Goal: Task Accomplishment & Management: Manage account settings

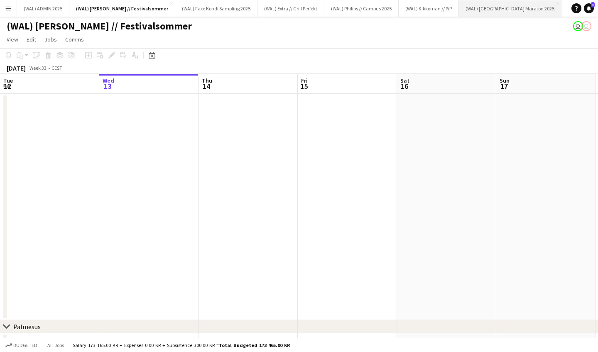
click at [468, 10] on button "(WAL) [GEOGRAPHIC_DATA] 2025 Close" at bounding box center [510, 8] width 103 height 16
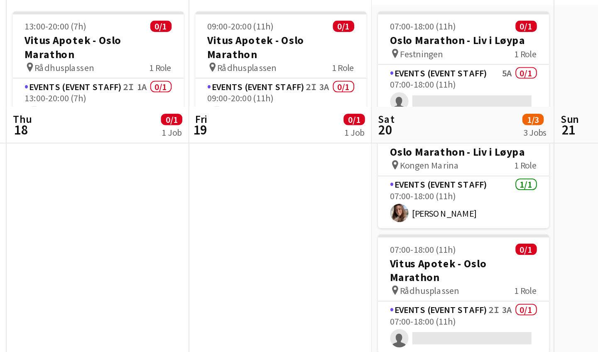
scroll to position [0, 233]
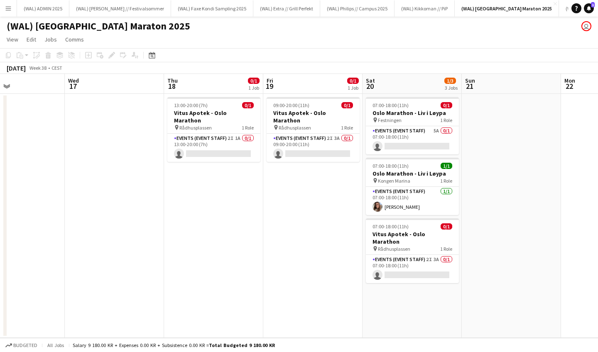
click at [6, 11] on app-icon "Menu" at bounding box center [8, 8] width 7 height 7
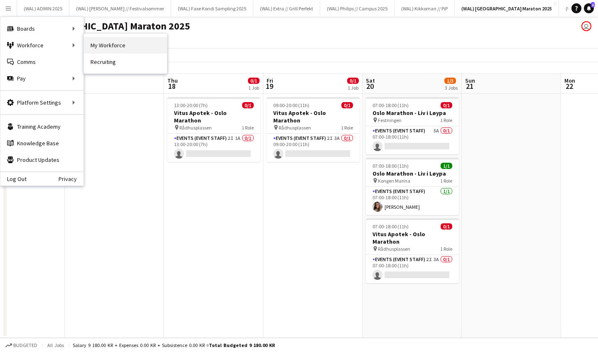
click at [111, 50] on link "My Workforce" at bounding box center [125, 45] width 83 height 17
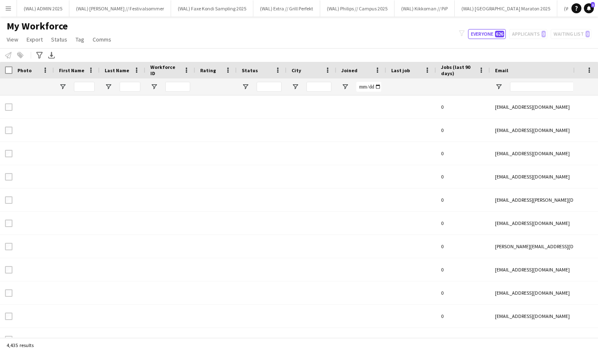
type input "******"
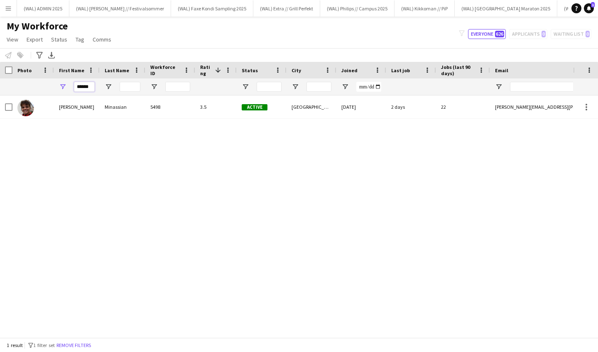
click at [86, 86] on input "******" at bounding box center [84, 87] width 21 height 10
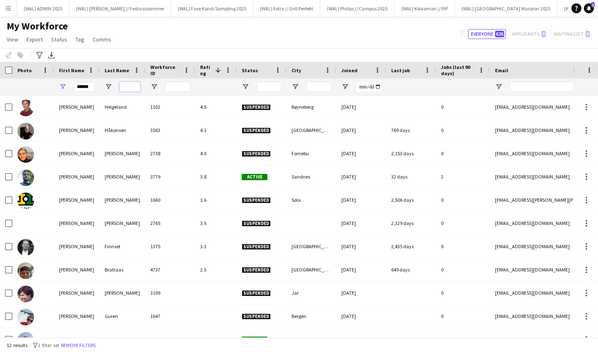
click at [132, 87] on input "Last Name Filter Input" at bounding box center [130, 87] width 21 height 10
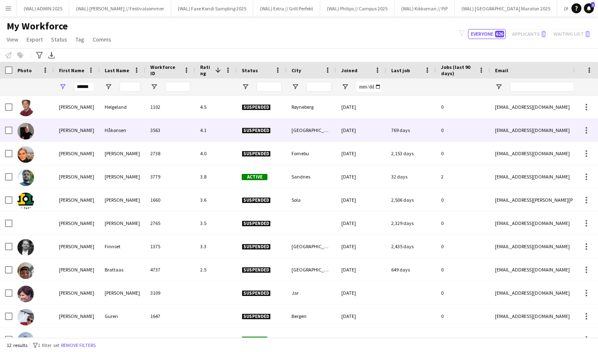
click at [109, 136] on div "Håkonsen" at bounding box center [123, 130] width 46 height 23
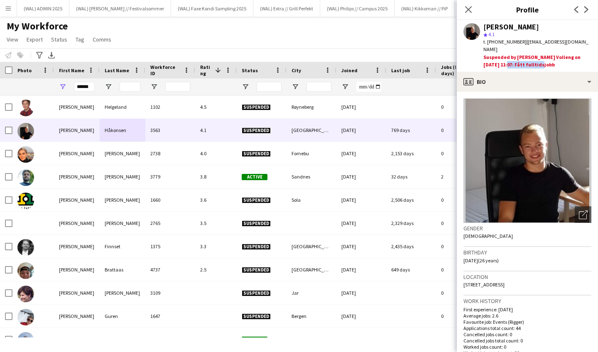
drag, startPoint x: 519, startPoint y: 57, endPoint x: 484, endPoint y: 57, distance: 34.9
click at [484, 57] on div "Suspended by [PERSON_NAME] Volleng on [DATE] 11:07: Fått fulltidsjobb" at bounding box center [537, 61] width 108 height 15
click at [497, 57] on div "Suspended by [PERSON_NAME] Volleng on [DATE] 11:07: Fått fulltidsjobb" at bounding box center [537, 61] width 108 height 15
drag, startPoint x: 576, startPoint y: 49, endPoint x: 554, endPoint y: 49, distance: 21.2
click at [554, 54] on div "Suspended by [PERSON_NAME] Volleng on [DATE] 11:07: Fått fulltidsjobb" at bounding box center [537, 61] width 108 height 15
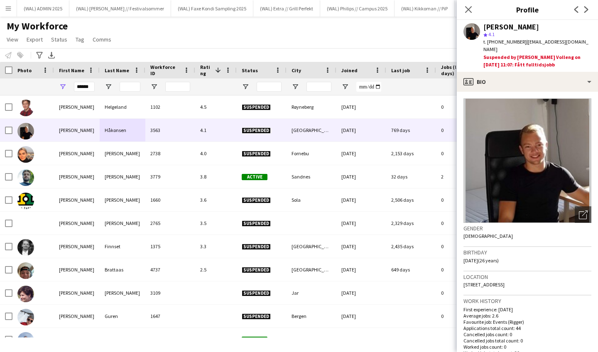
click at [543, 54] on div "Suspended by [PERSON_NAME] Volleng on [DATE] 11:07: Fått fulltidsjobb" at bounding box center [537, 61] width 108 height 15
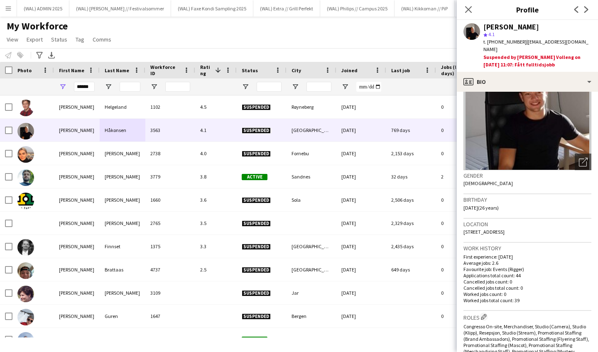
drag, startPoint x: 521, startPoint y: 266, endPoint x: 516, endPoint y: 267, distance: 5.1
click at [516, 272] on p "Applications total count: 44" at bounding box center [527, 275] width 128 height 6
drag, startPoint x: 519, startPoint y: 293, endPoint x: 514, endPoint y: 293, distance: 5.4
click at [514, 297] on p "Worked jobs total count: 39" at bounding box center [527, 300] width 128 height 6
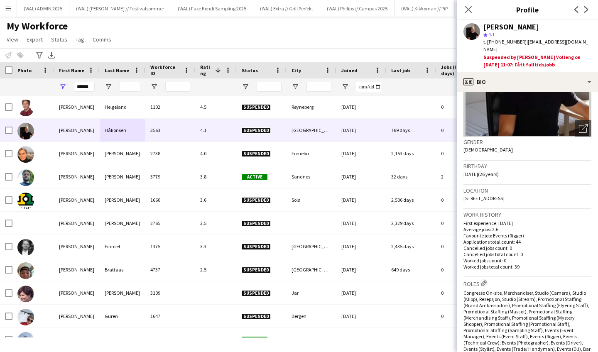
scroll to position [94, 0]
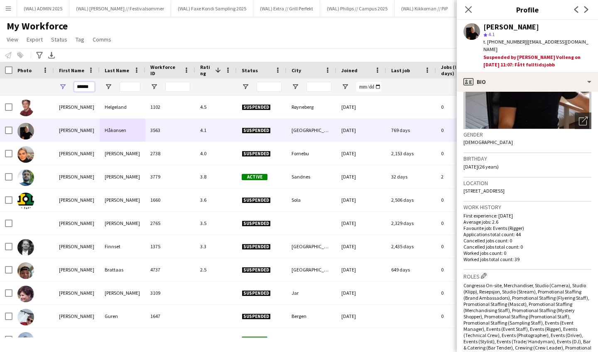
click at [87, 88] on input "******" at bounding box center [84, 87] width 21 height 10
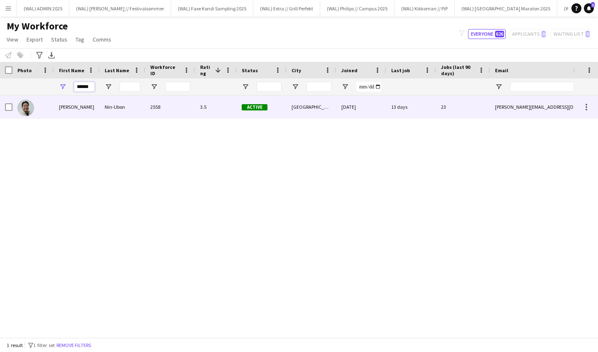
type input "******"
click at [118, 105] on div "Nin-Ubon" at bounding box center [123, 107] width 46 height 23
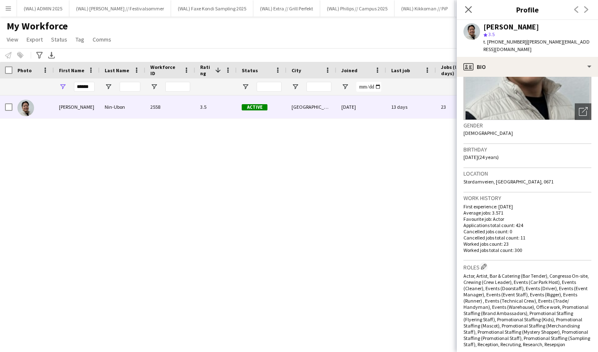
scroll to position [82, 0]
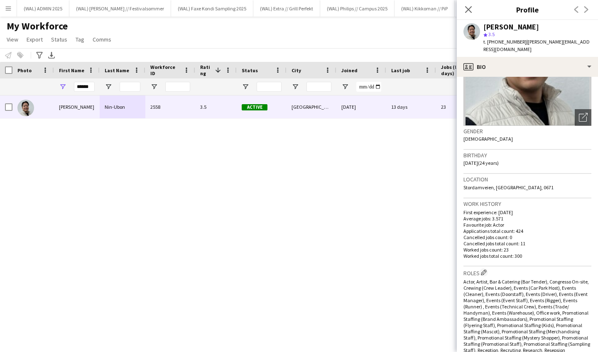
drag, startPoint x: 525, startPoint y: 247, endPoint x: 512, endPoint y: 247, distance: 12.9
click at [512, 253] on p "Worked jobs total count: 300" at bounding box center [527, 256] width 128 height 6
click at [526, 253] on p "Worked jobs total count: 300" at bounding box center [527, 256] width 128 height 6
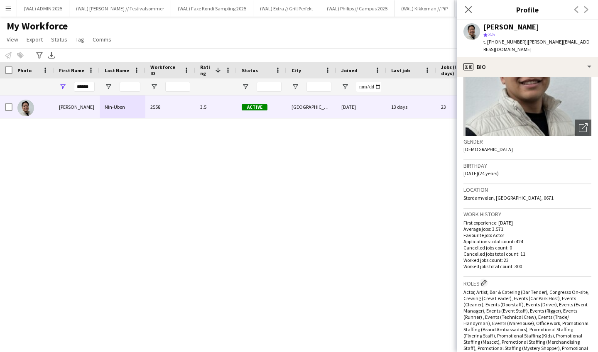
scroll to position [76, 0]
